Goal: Task Accomplishment & Management: Manage account settings

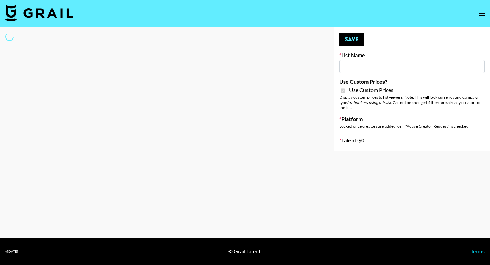
type input "Primal Harvest NEW (21 AUG)"
checkbox input "true"
select select "Brand"
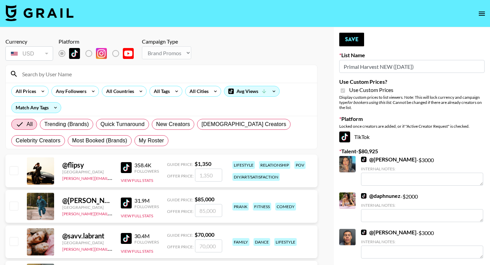
click at [118, 80] on div at bounding box center [161, 74] width 311 height 18
click at [102, 75] on input at bounding box center [165, 73] width 295 height 11
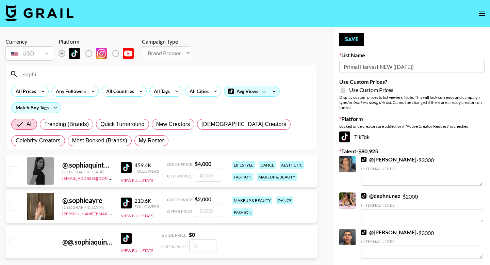
type input ".sophi"
click at [10, 170] on input "checkbox" at bounding box center [14, 170] width 8 height 8
checkbox input "true"
type input "4000"
click at [349, 37] on button "Save" at bounding box center [351, 40] width 25 height 14
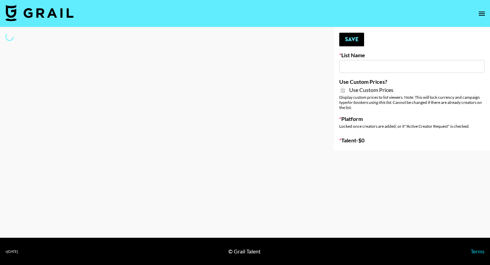
type input "Milan Laser"
checkbox input "true"
select select "Brand"
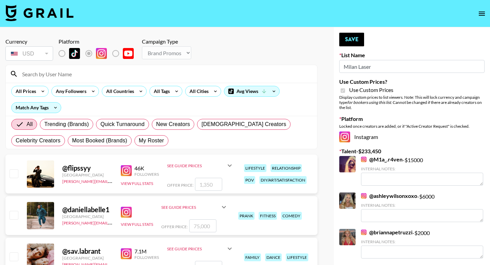
click at [41, 72] on input at bounding box center [165, 73] width 295 height 11
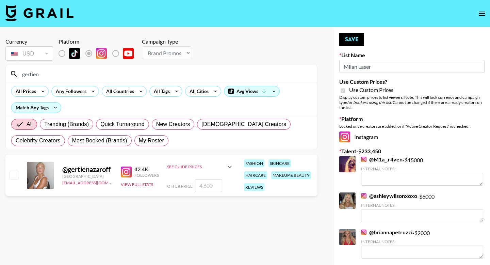
type input "gertien"
click at [15, 178] on input "checkbox" at bounding box center [14, 174] width 8 height 8
checkbox input "true"
drag, startPoint x: 212, startPoint y: 186, endPoint x: 183, endPoint y: 184, distance: 28.3
click at [184, 186] on div "Offer Price: 4600" at bounding box center [200, 185] width 67 height 13
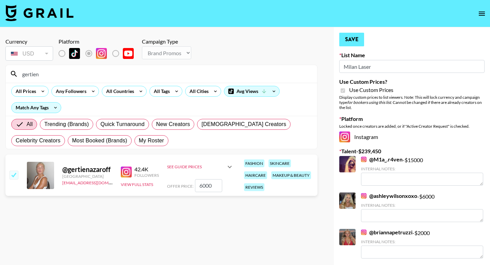
type input "6000"
click at [351, 41] on button "Save" at bounding box center [351, 40] width 25 height 14
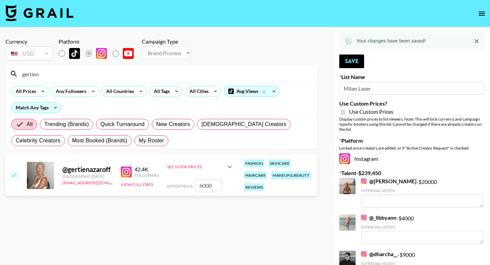
click at [55, 73] on input "gertien" at bounding box center [165, 73] width 295 height 11
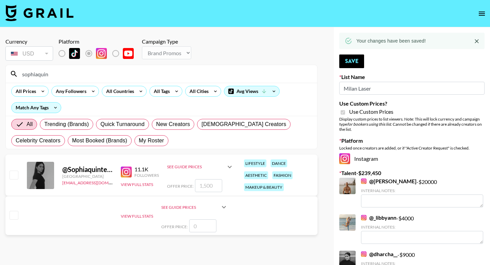
type input "sophiaquin"
click at [17, 174] on input "checkbox" at bounding box center [14, 174] width 8 height 8
checkbox input "true"
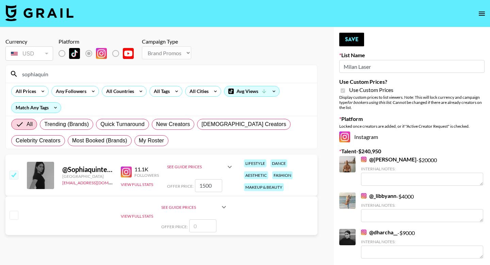
drag, startPoint x: 212, startPoint y: 186, endPoint x: 173, endPoint y: 185, distance: 39.1
click at [174, 186] on div "Offer Price: 1500" at bounding box center [200, 185] width 67 height 13
type input "4000"
click at [349, 44] on button "Save" at bounding box center [351, 40] width 25 height 14
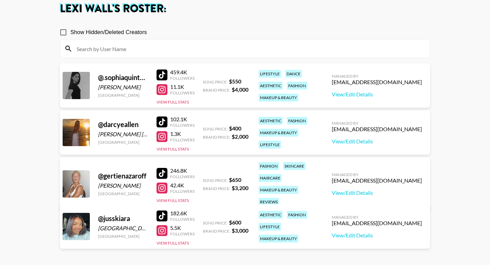
scroll to position [41, 0]
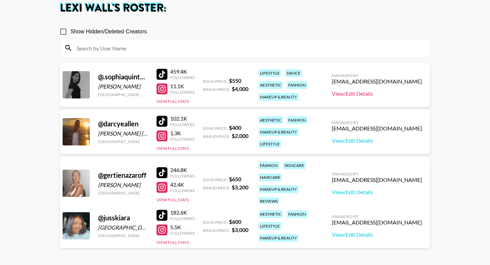
click at [359, 96] on link "View/Edit Details" at bounding box center [377, 93] width 90 height 7
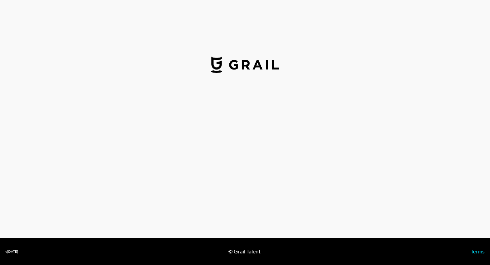
select select "USD"
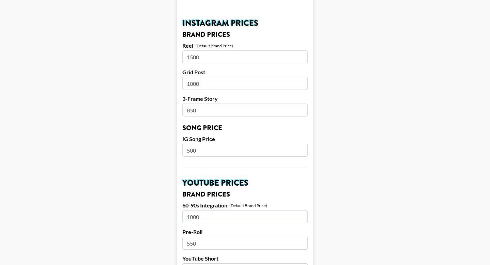
scroll to position [335, 0]
